Goal: Task Accomplishment & Management: Complete application form

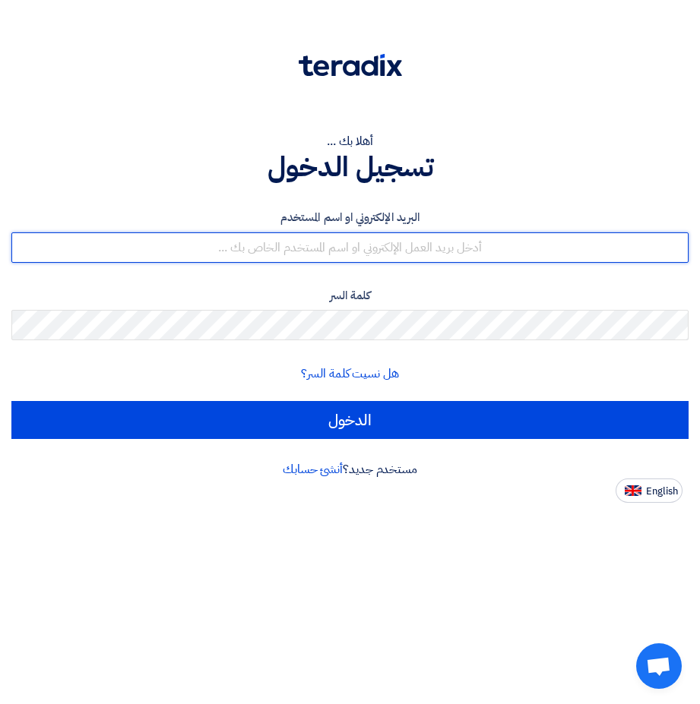
click at [375, 245] on input "text" at bounding box center [349, 247] width 677 height 30
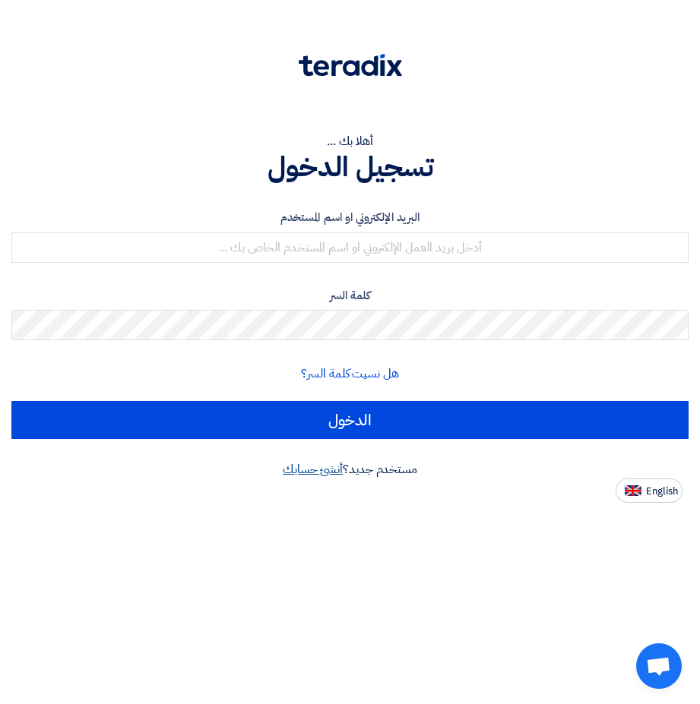
click at [316, 476] on link "أنشئ حسابك" at bounding box center [313, 469] width 60 height 18
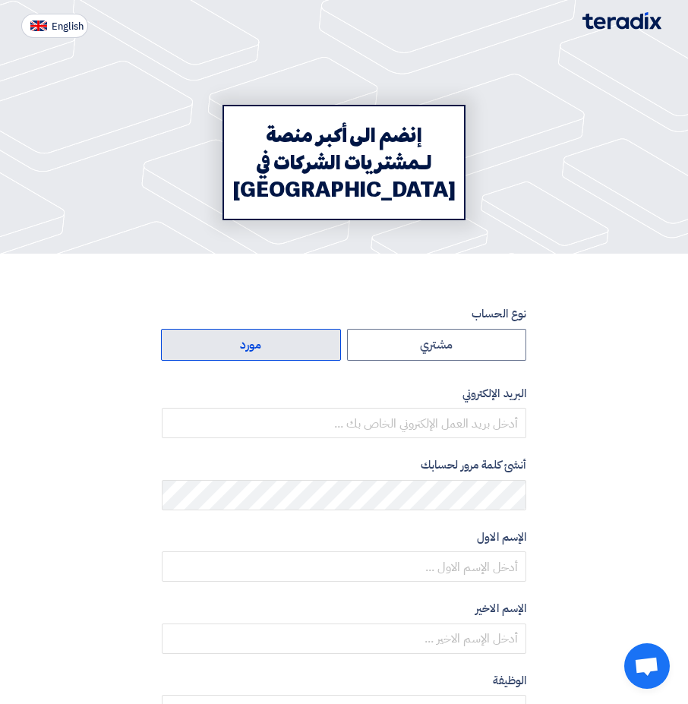
click at [276, 349] on label "مورد" at bounding box center [251, 345] width 180 height 32
click at [276, 349] on input "مورد" at bounding box center [251, 345] width 179 height 30
radio input "true"
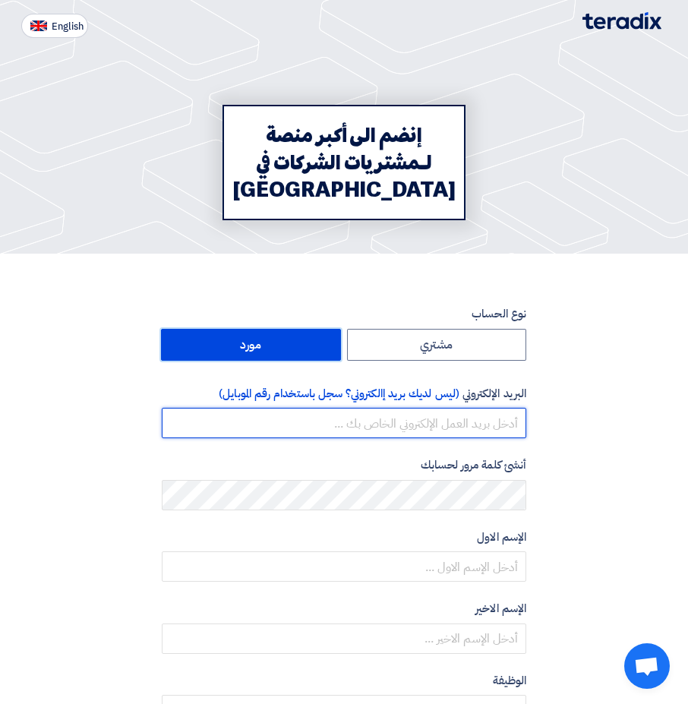
click at [436, 427] on input "email" at bounding box center [344, 423] width 365 height 30
type input "s.arqabi@businesscode.sa"
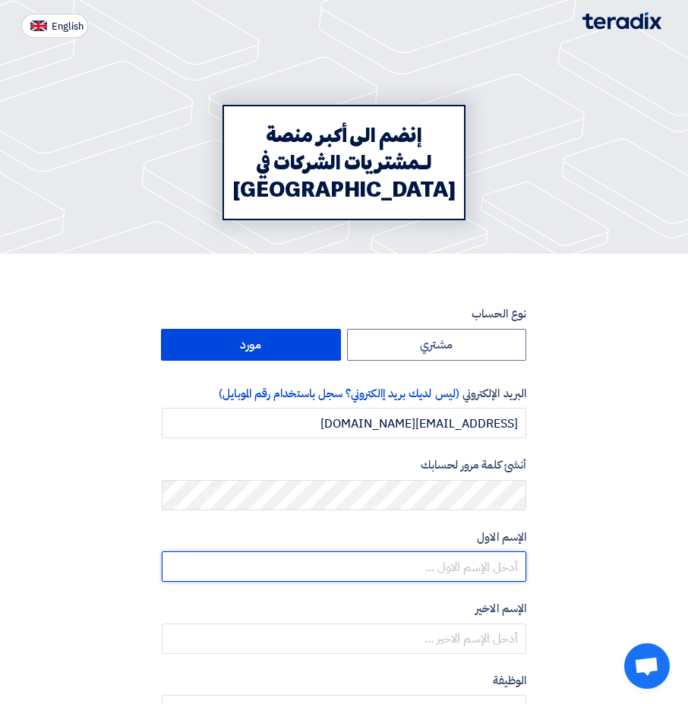
click at [502, 568] on input "text" at bounding box center [344, 567] width 365 height 30
type input "a"
type input "SALEH"
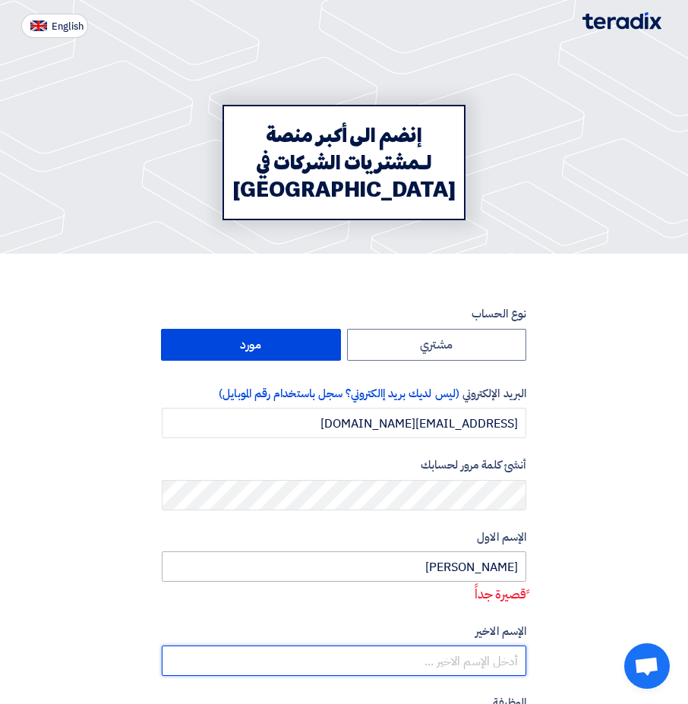
type input "ARQABI"
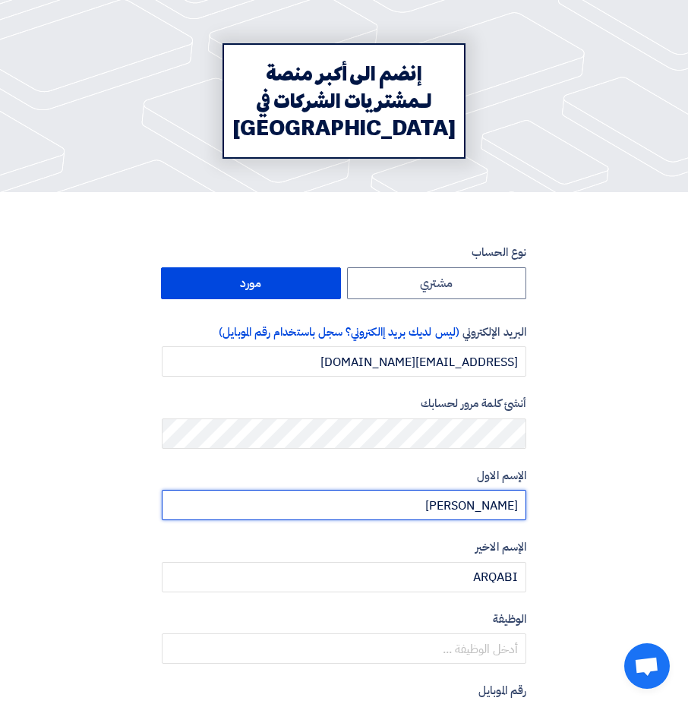
scroll to position [304, 0]
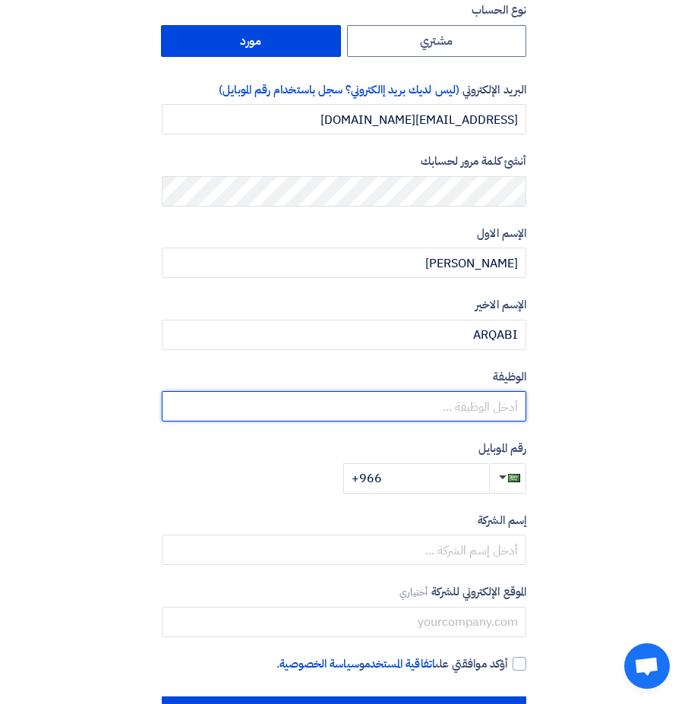
click at [477, 406] on input "text" at bounding box center [344, 406] width 365 height 30
type input "l"
type input "م"
type input "ل"
type input "branch manager"
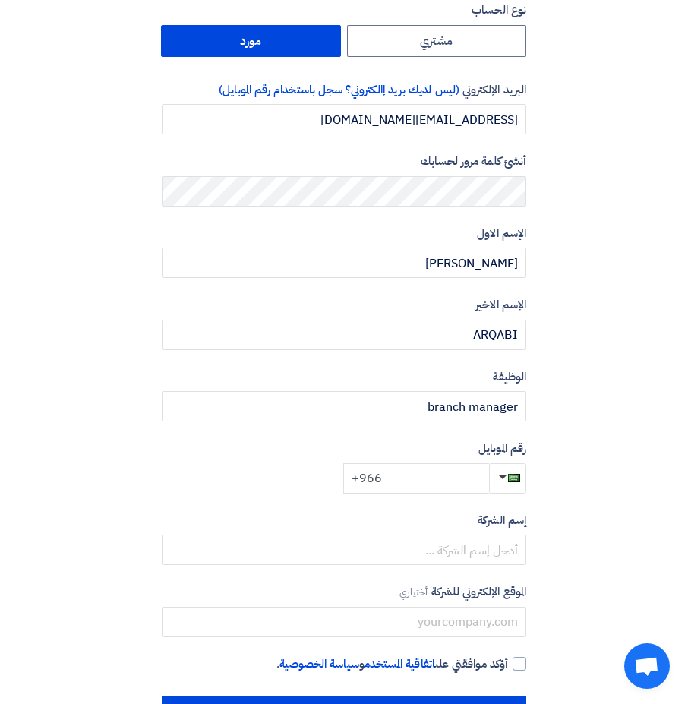
click at [436, 482] on input "+966" at bounding box center [416, 478] width 146 height 30
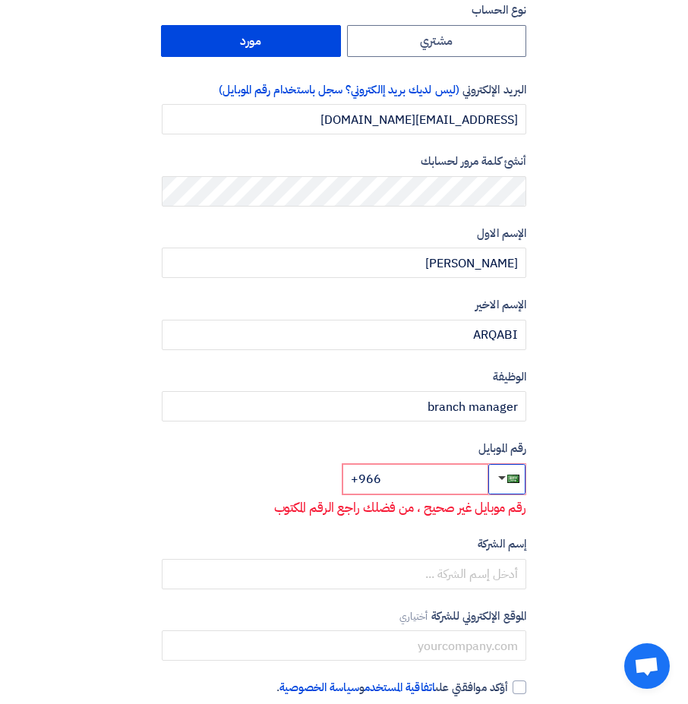
click at [501, 480] on button "button" at bounding box center [507, 479] width 37 height 30
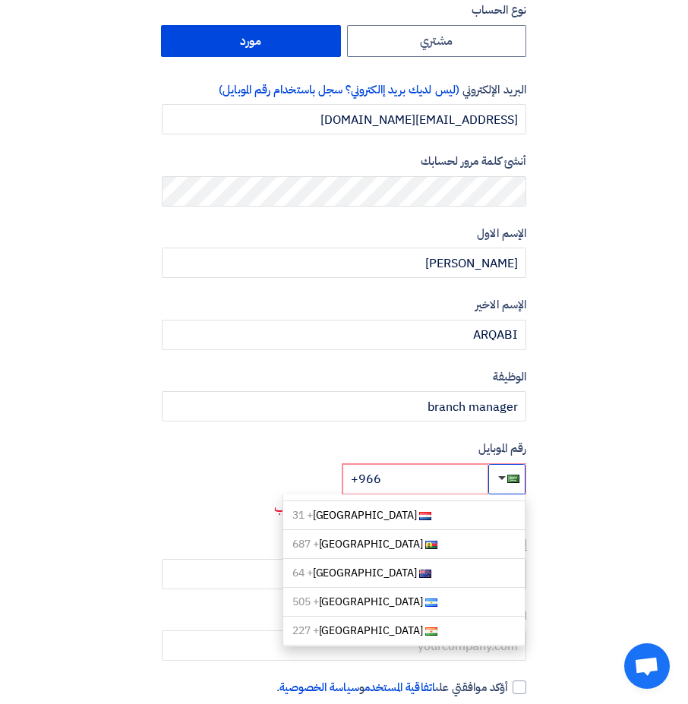
scroll to position [4027, 0]
click at [385, 480] on input "+966" at bounding box center [416, 479] width 146 height 30
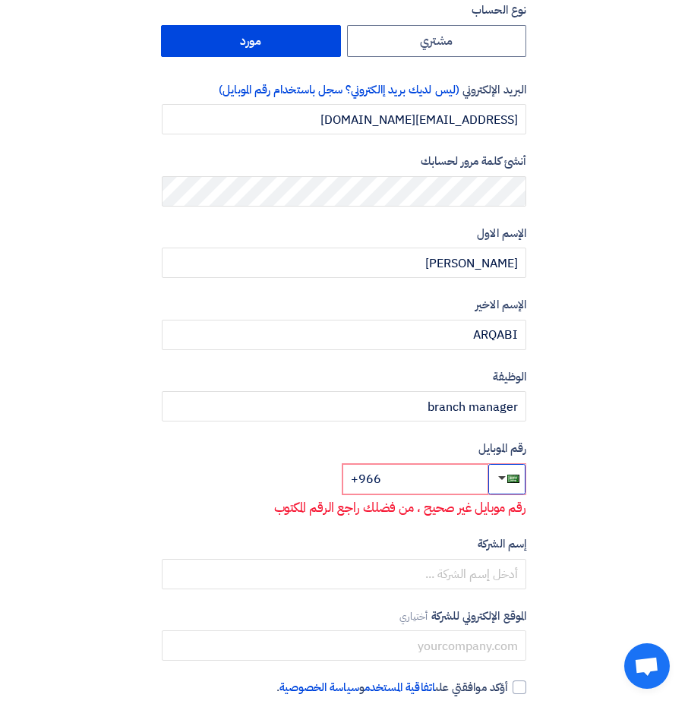
click at [504, 480] on button "button" at bounding box center [507, 479] width 37 height 30
click at [504, 476] on span "button" at bounding box center [502, 478] width 8 height 4
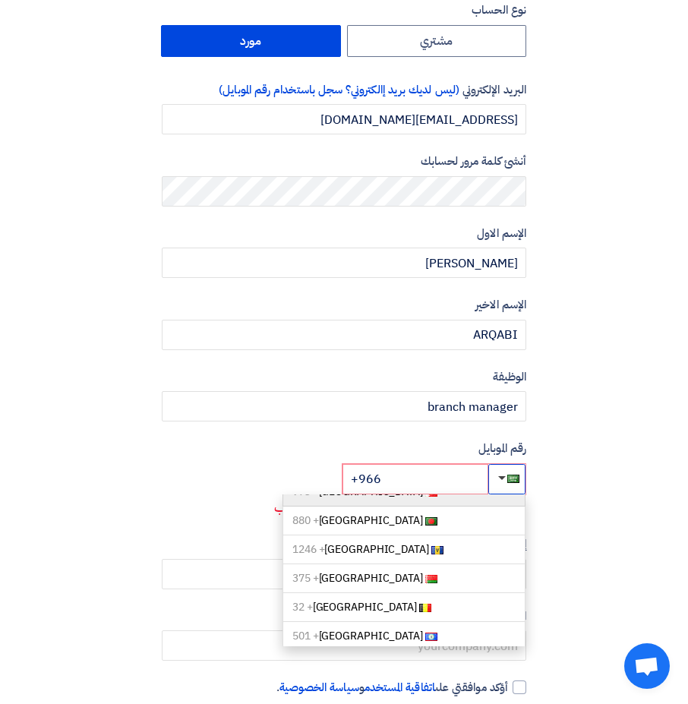
scroll to position [304, 0]
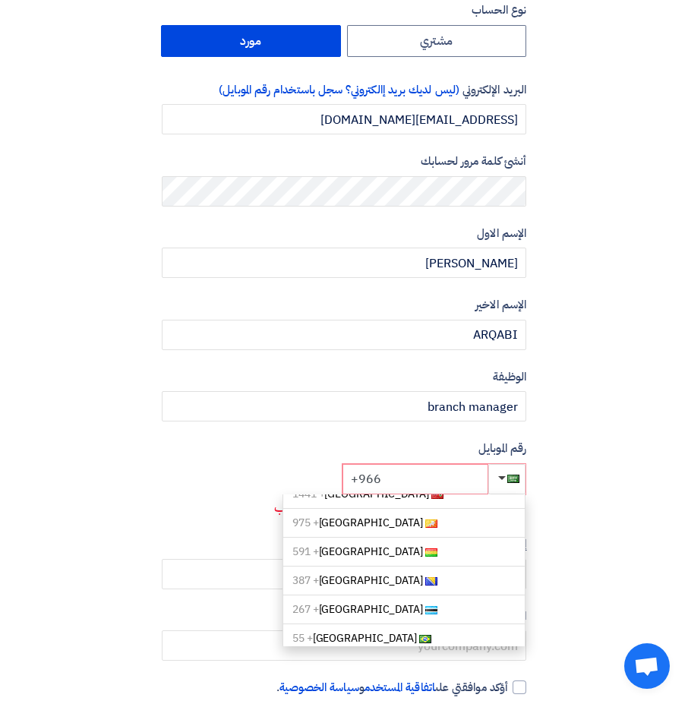
click at [386, 479] on input "+966" at bounding box center [416, 479] width 146 height 30
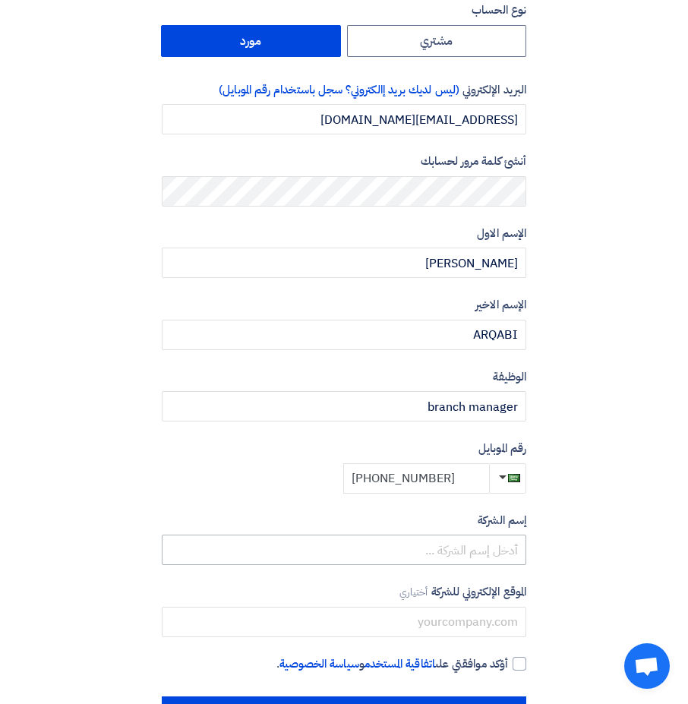
type input "+966500005912"
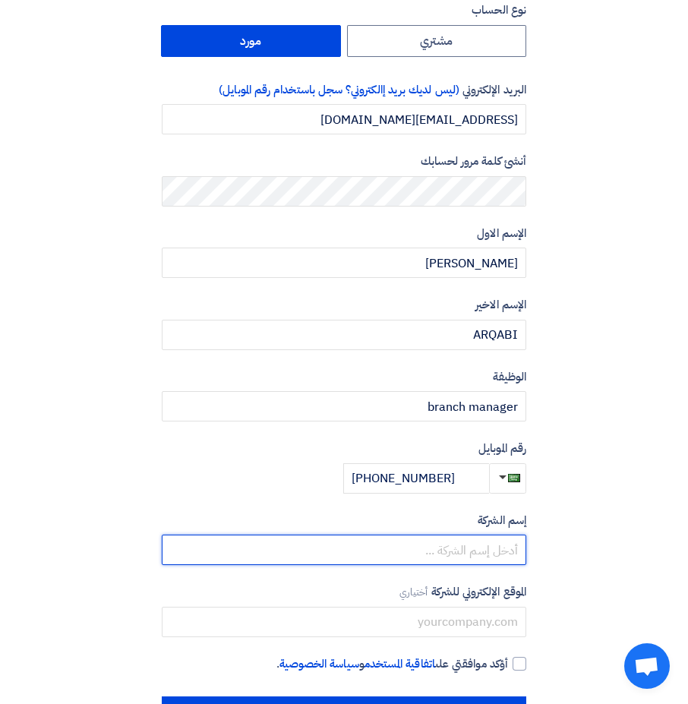
click at [503, 549] on input "text" at bounding box center [344, 550] width 365 height 30
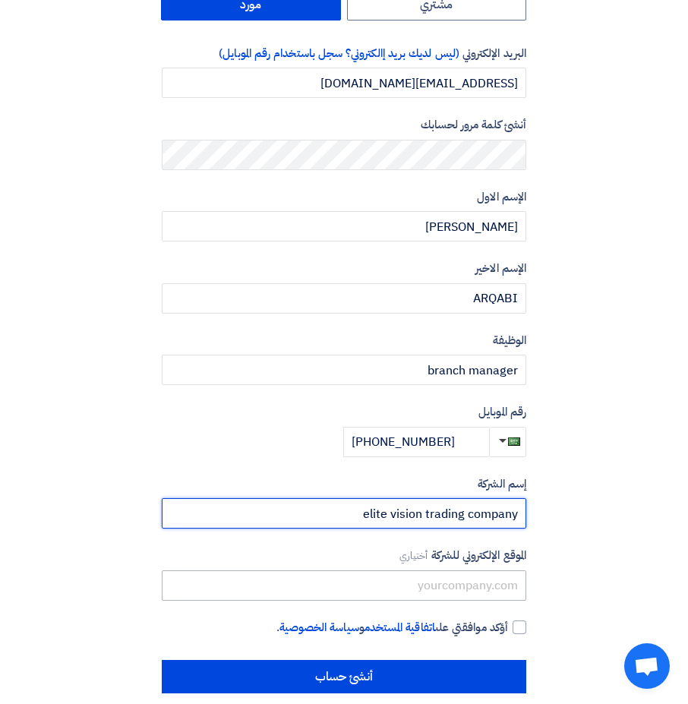
scroll to position [360, 0]
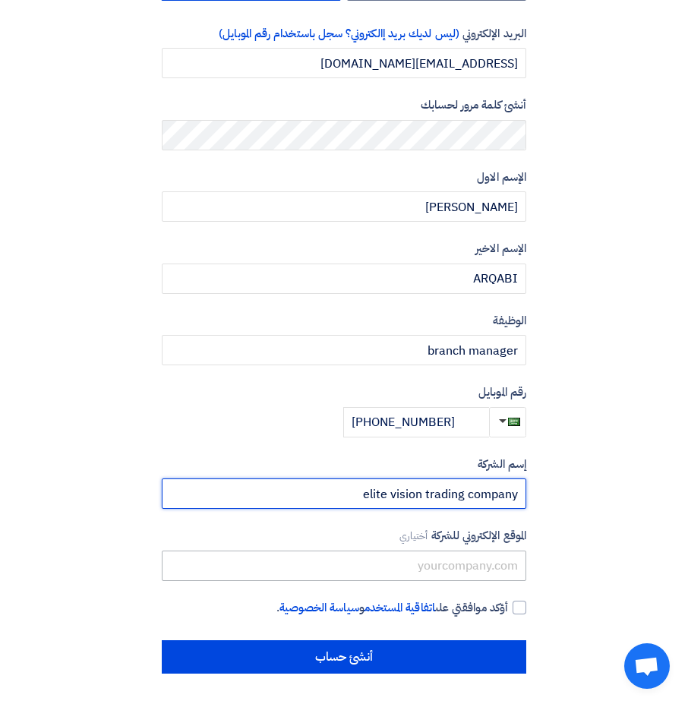
type input "elite vision trading company"
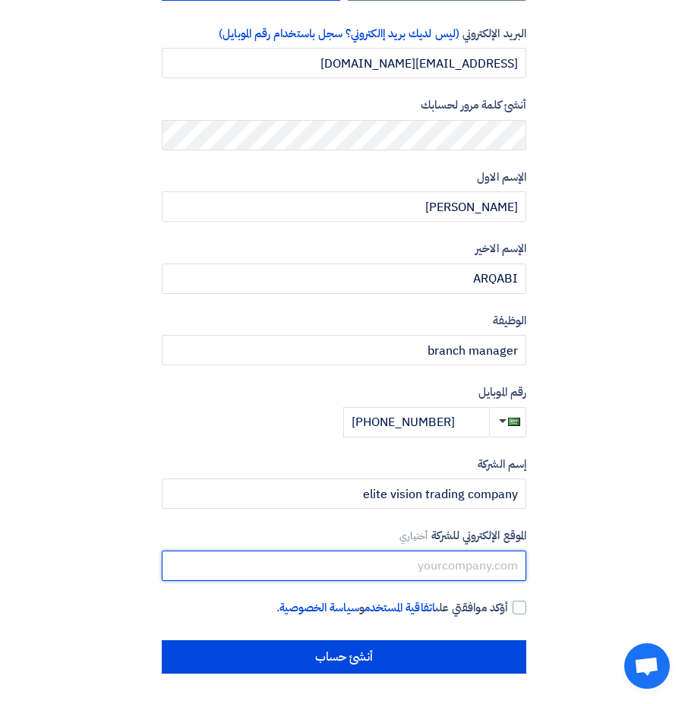
click at [488, 563] on input "text" at bounding box center [344, 566] width 365 height 30
type input "www.thebusiness-code.com"
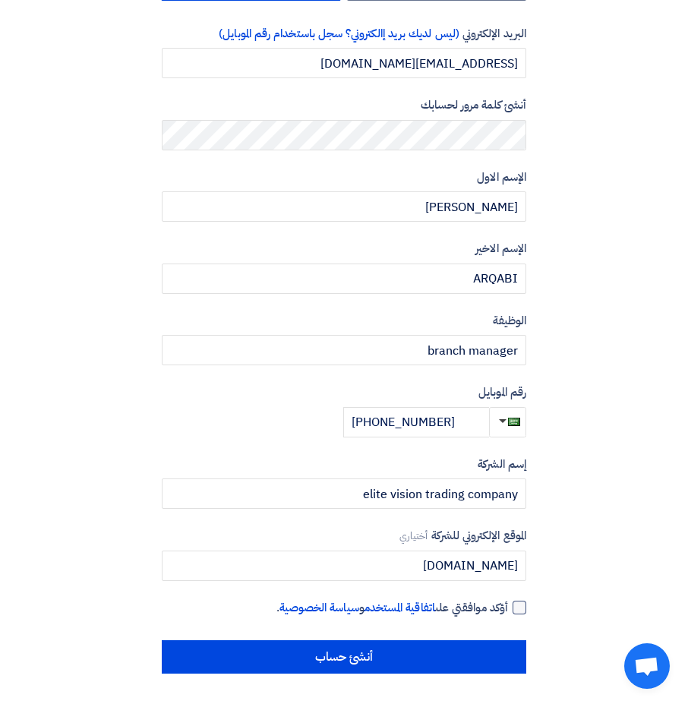
click at [521, 608] on div at bounding box center [520, 608] width 14 height 14
click at [508, 608] on input "أؤكد موافقتي على اتفاقية المستخدم و سياسة الخصوصية ." at bounding box center [326, 614] width 365 height 30
checkbox input "true"
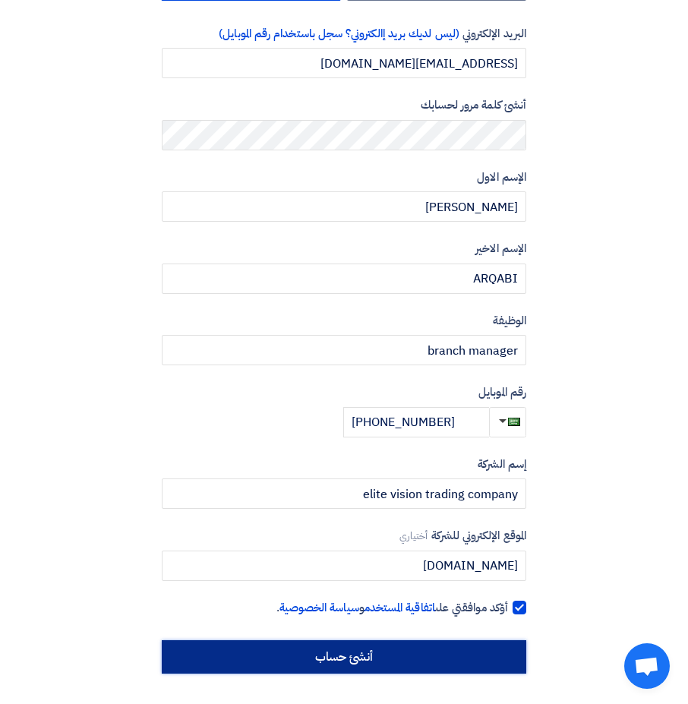
click at [354, 660] on input "أنشئ حساب" at bounding box center [344, 657] width 365 height 33
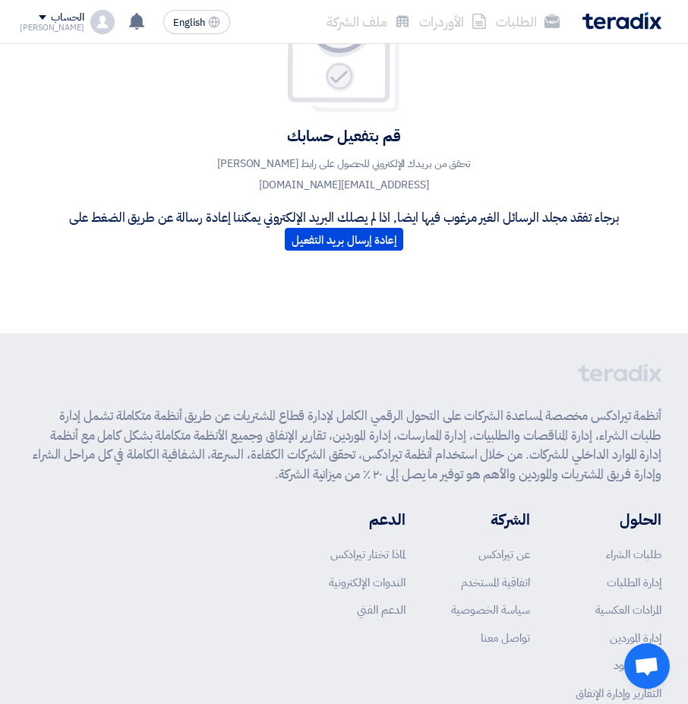
scroll to position [152, 0]
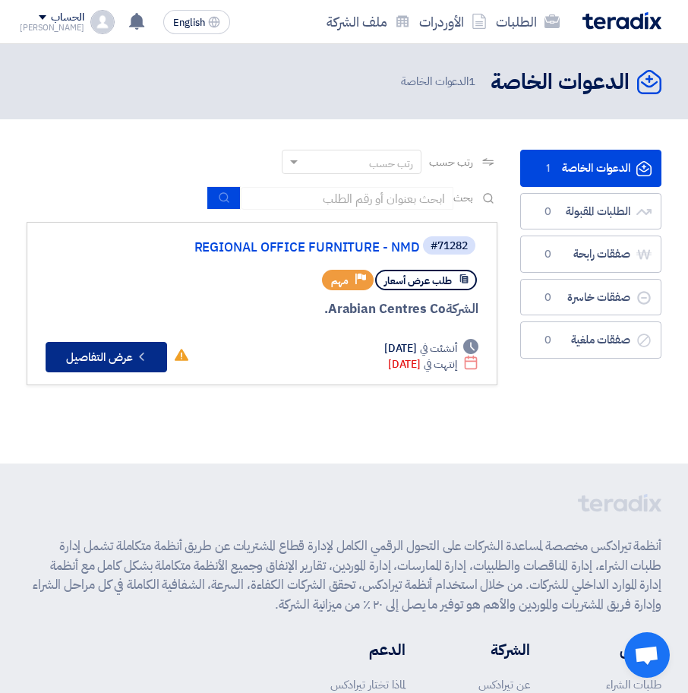
click at [110, 358] on button "Check details عرض التفاصيل" at bounding box center [107, 357] width 122 height 30
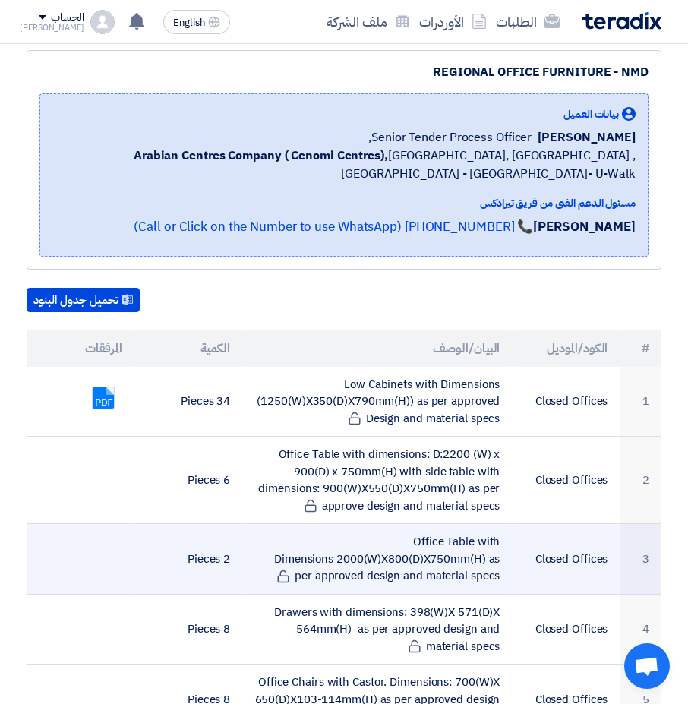
scroll to position [198, 0]
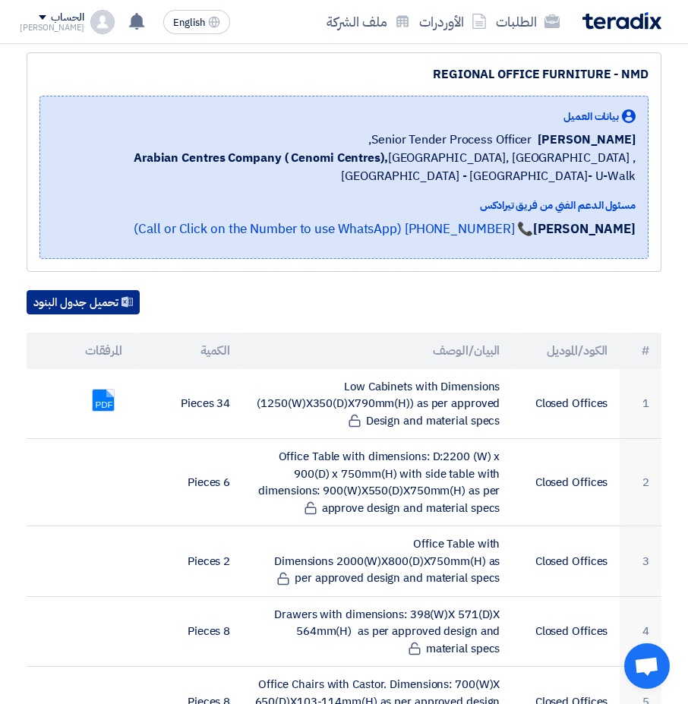
click at [81, 290] on button "تحميل جدول البنود" at bounding box center [83, 302] width 113 height 24
